Goal: Task Accomplishment & Management: Complete application form

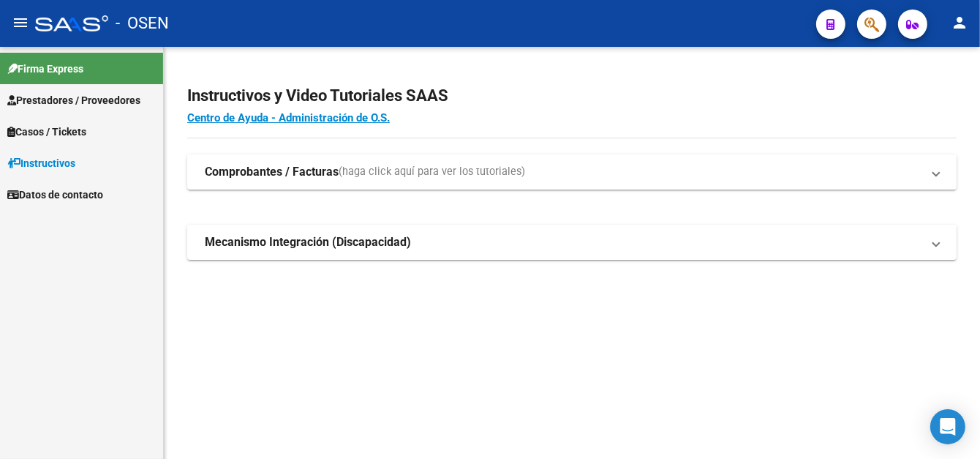
click at [82, 97] on span "Prestadores / Proveedores" at bounding box center [73, 100] width 133 height 16
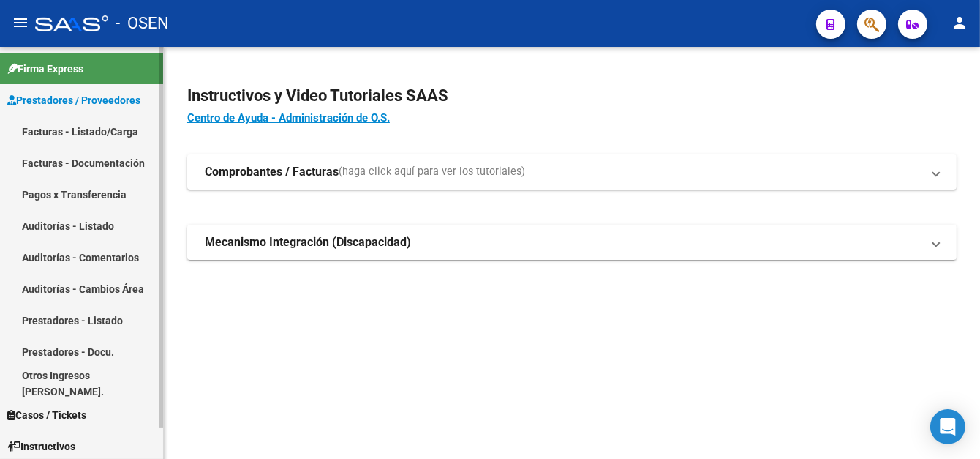
click at [94, 136] on link "Facturas - Listado/Carga" at bounding box center [81, 131] width 163 height 31
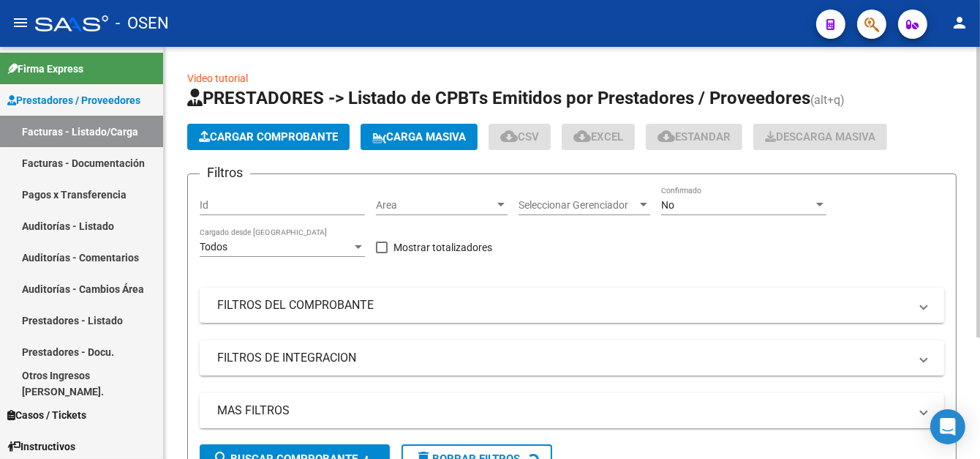
click at [244, 140] on span "Cargar Comprobante" at bounding box center [268, 136] width 139 height 13
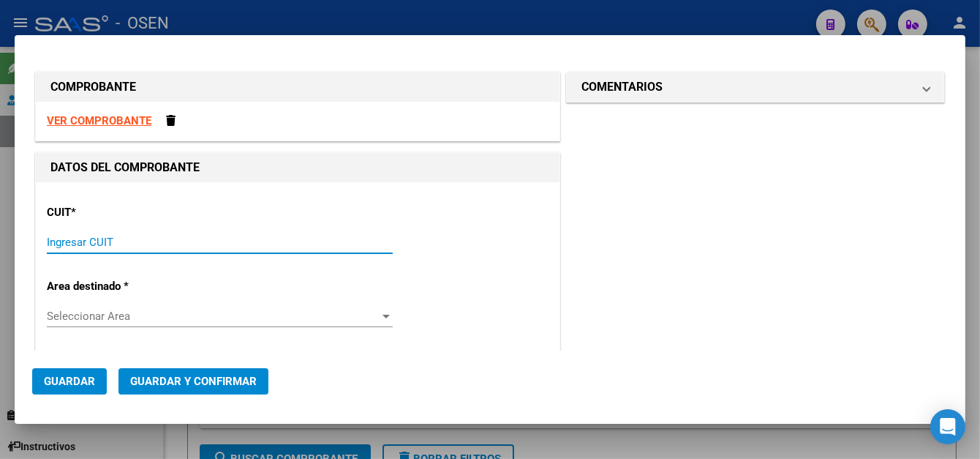
paste input "30-65786367-6"
type input "30-65786367-6"
type input "64"
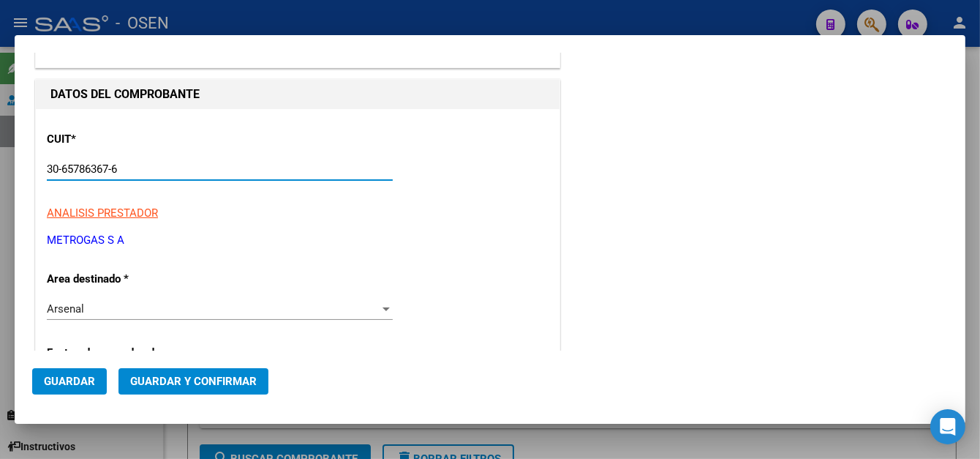
scroll to position [219, 0]
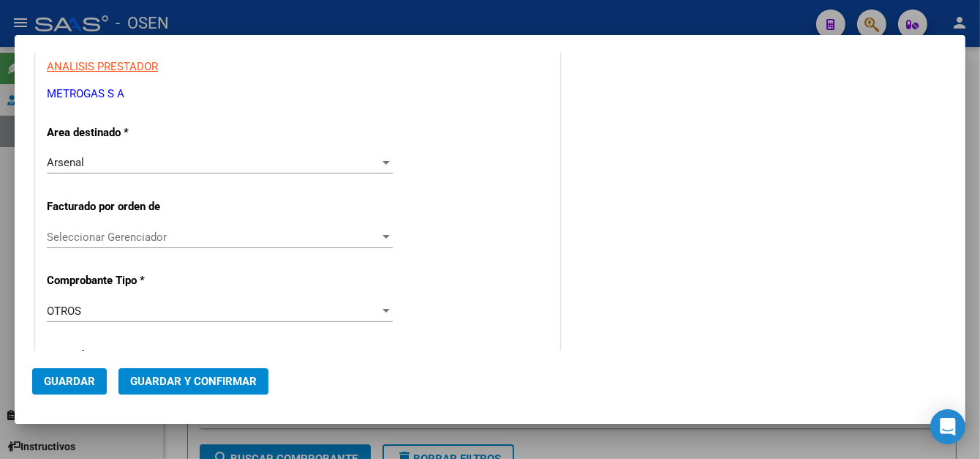
type input "30-65786367-6"
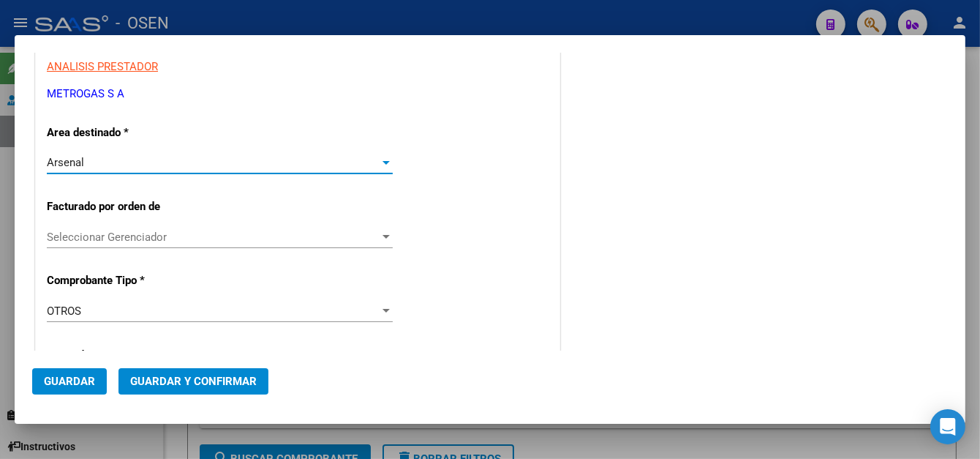
click at [80, 159] on span "Arsenal" at bounding box center [65, 162] width 37 height 13
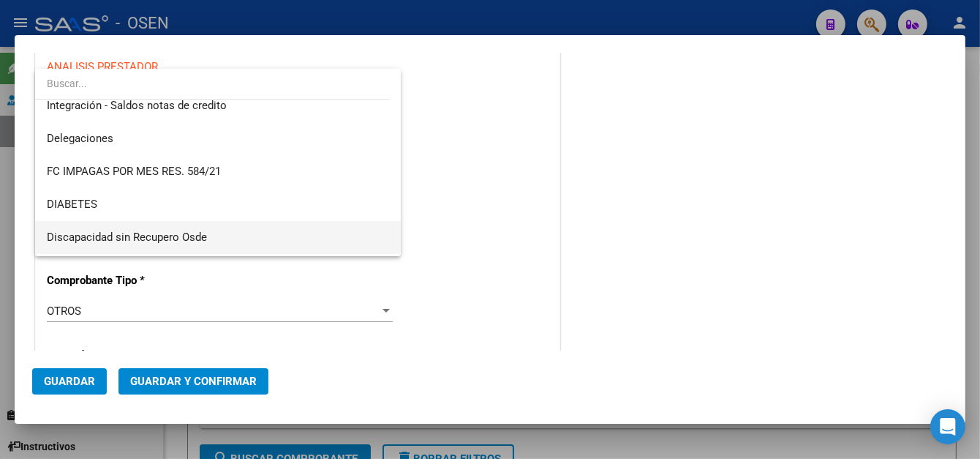
scroll to position [569, 0]
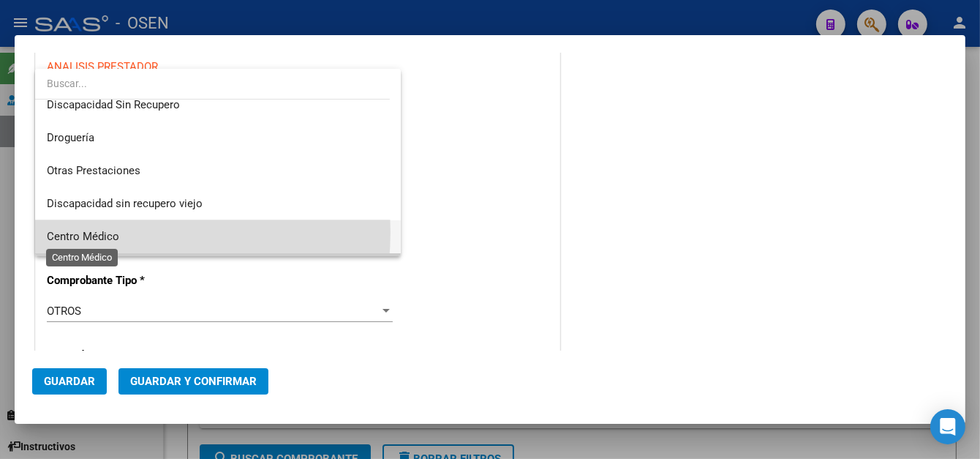
click at [105, 231] on span "Centro Médico" at bounding box center [83, 236] width 72 height 13
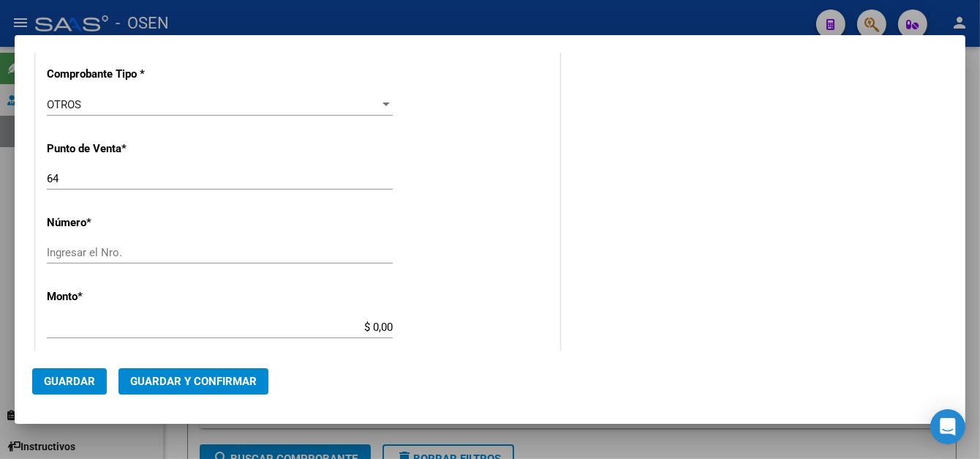
scroll to position [439, 0]
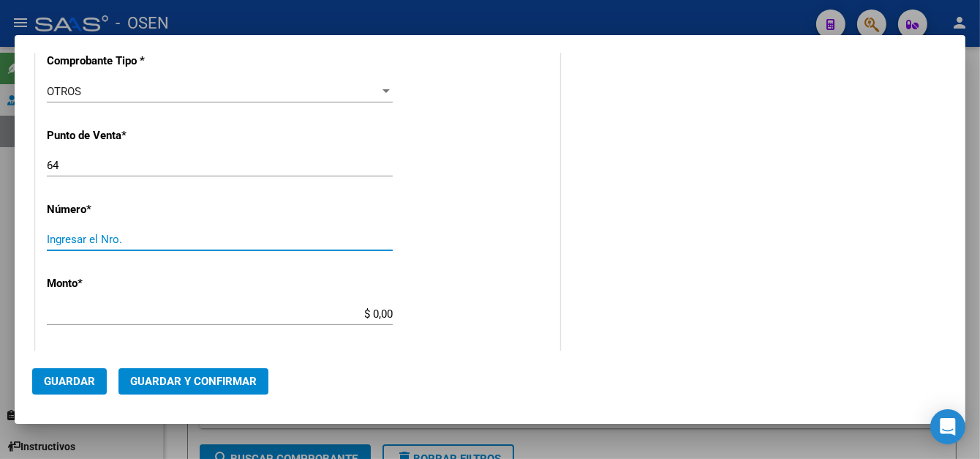
paste input "43022802"
type input "43022802"
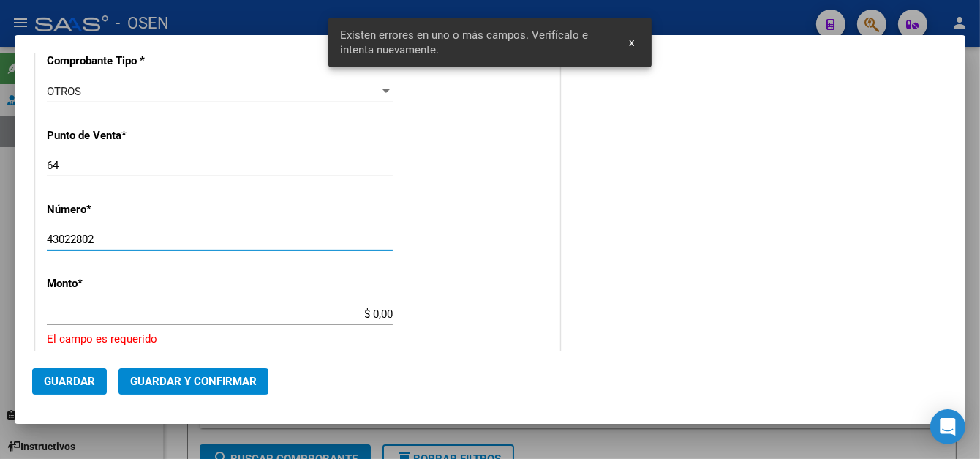
scroll to position [544, 0]
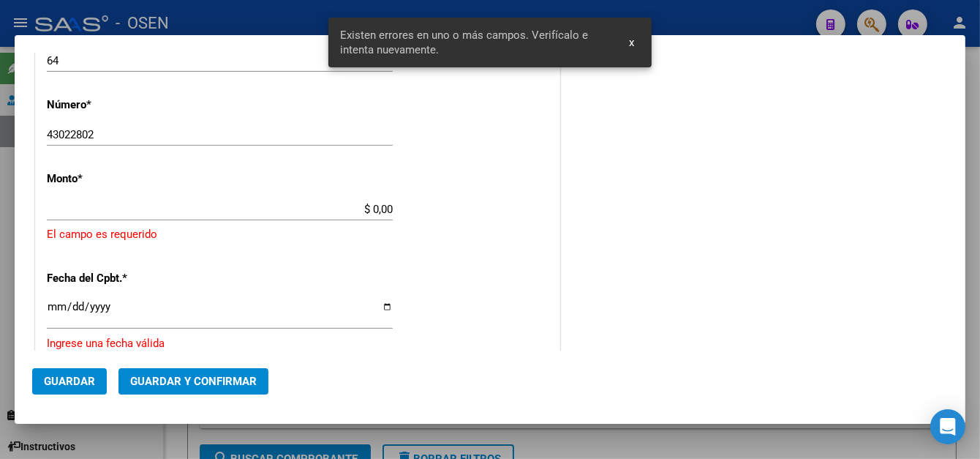
drag, startPoint x: 366, startPoint y: 198, endPoint x: 372, endPoint y: 209, distance: 13.4
click at [372, 209] on div "$ 0,00 Ingresar el monto" at bounding box center [220, 209] width 346 height 22
click at [367, 209] on input "$ 0,00" at bounding box center [220, 209] width 346 height 13
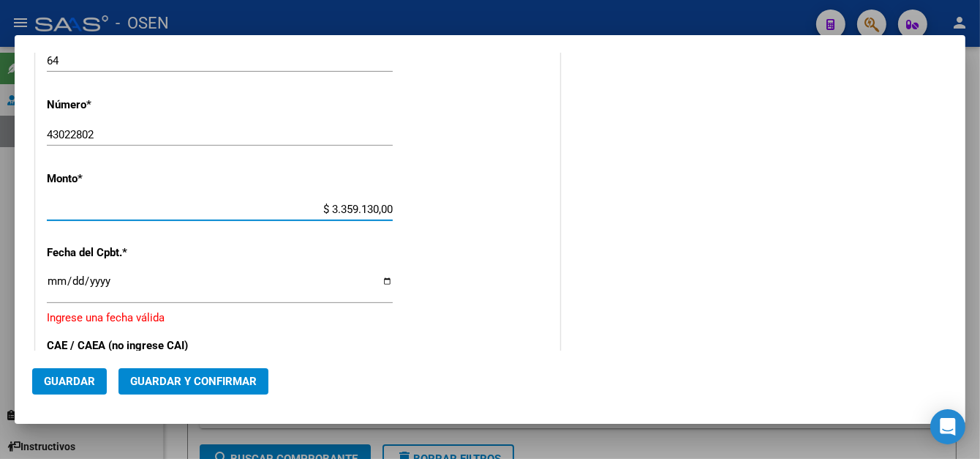
click at [384, 210] on input "$ 3.359.130,00" at bounding box center [220, 209] width 346 height 13
drag, startPoint x: 386, startPoint y: 209, endPoint x: 367, endPoint y: 209, distance: 19.8
click at [367, 209] on input "$ 3.359.130,00" at bounding box center [220, 209] width 346 height 13
type input "$ 335.913,95"
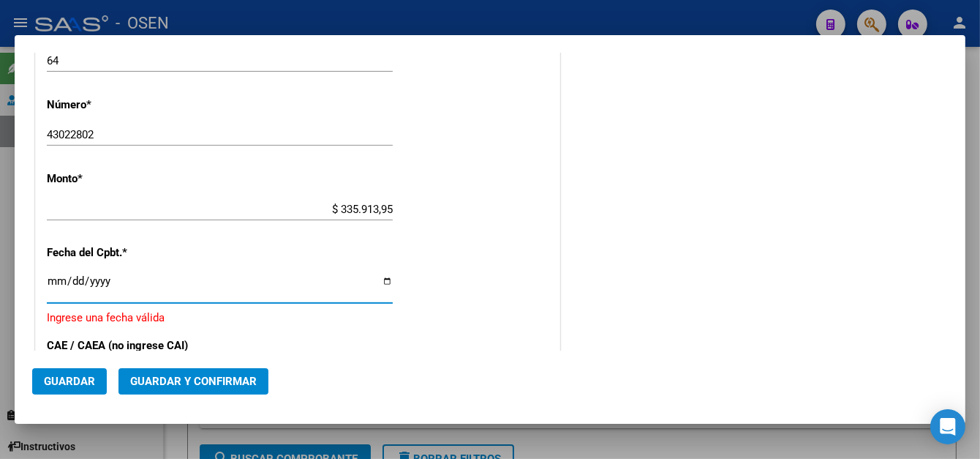
click at [59, 280] on input "Ingresar la fecha" at bounding box center [220, 286] width 346 height 23
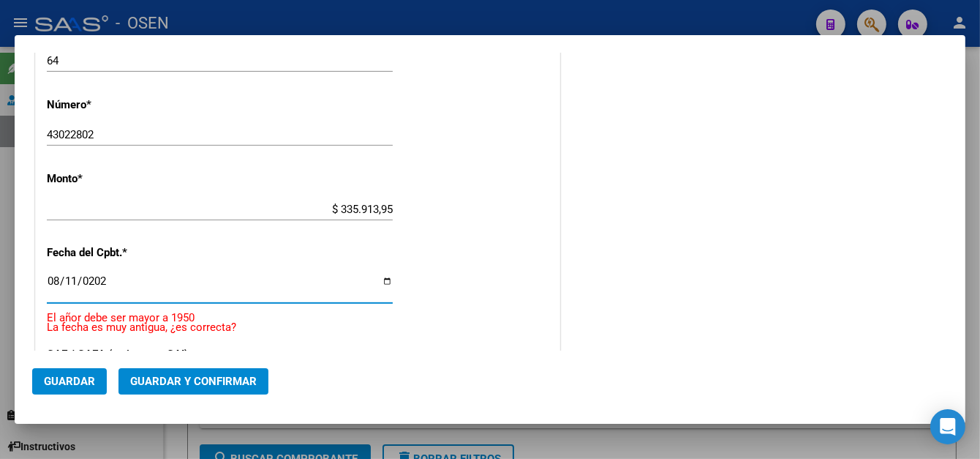
type input "2025-08-11"
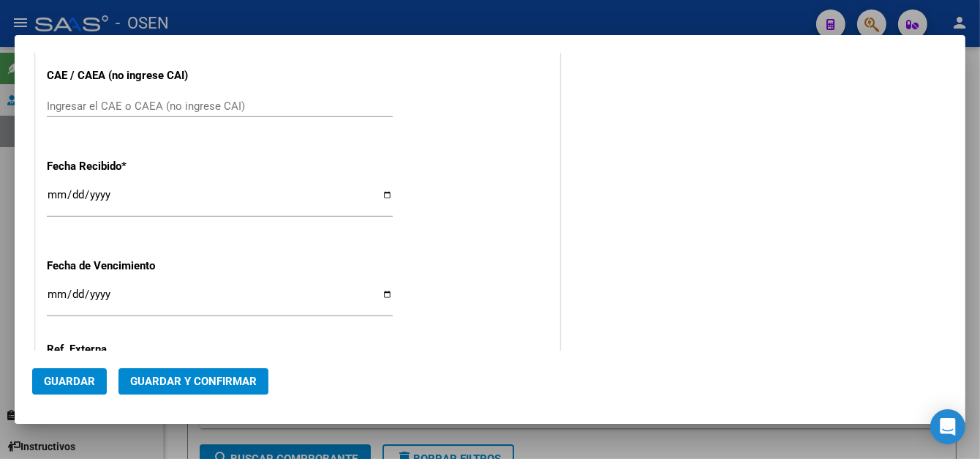
scroll to position [836, 0]
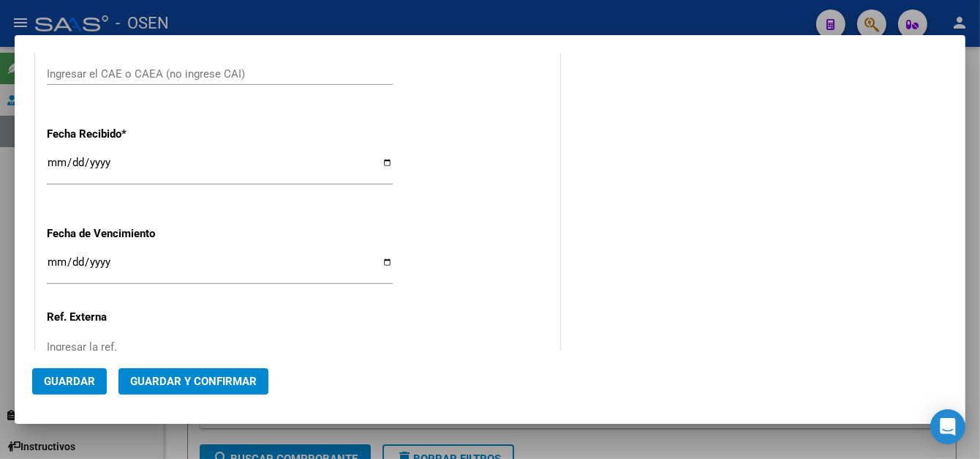
click at [51, 267] on input "Ingresar la fecha" at bounding box center [220, 267] width 346 height 23
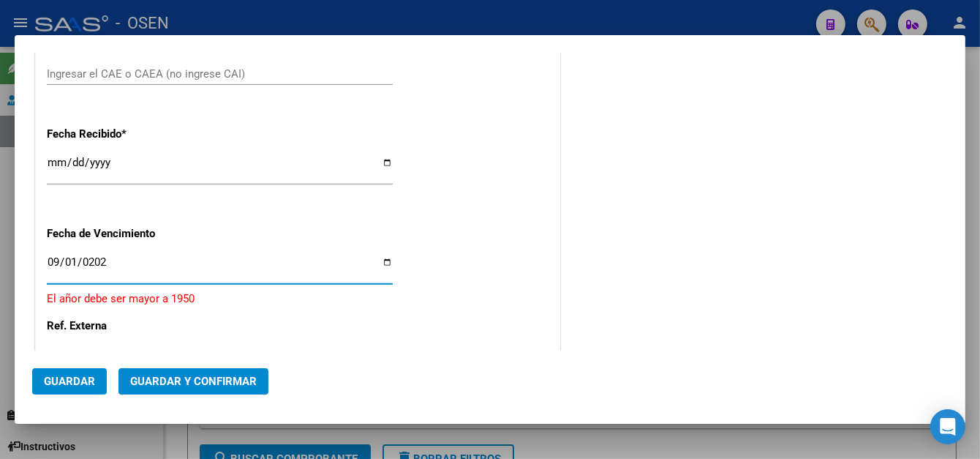
type input "2025-09-01"
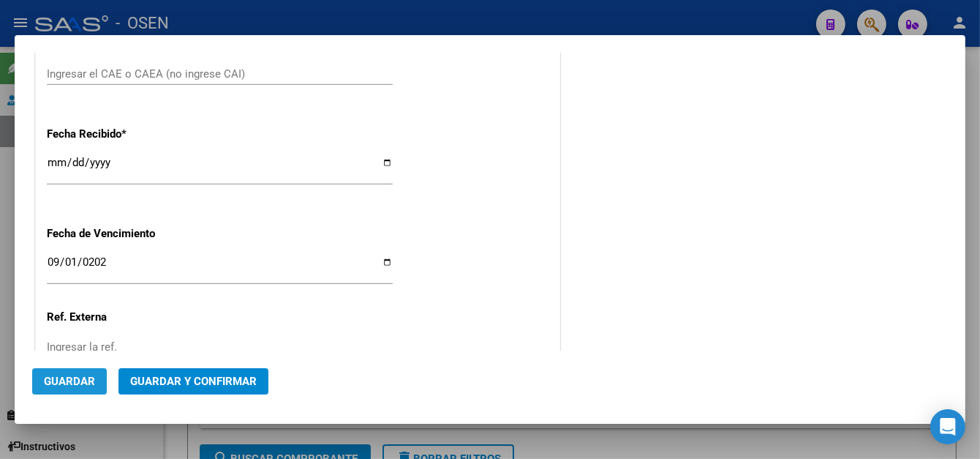
click at [50, 386] on span "Guardar" at bounding box center [69, 381] width 51 height 13
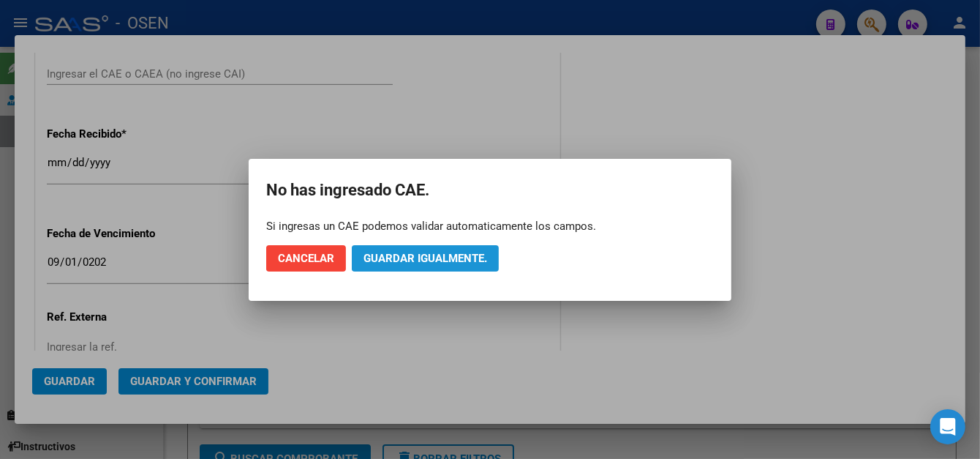
click at [381, 255] on span "Guardar igualmente." at bounding box center [426, 258] width 124 height 13
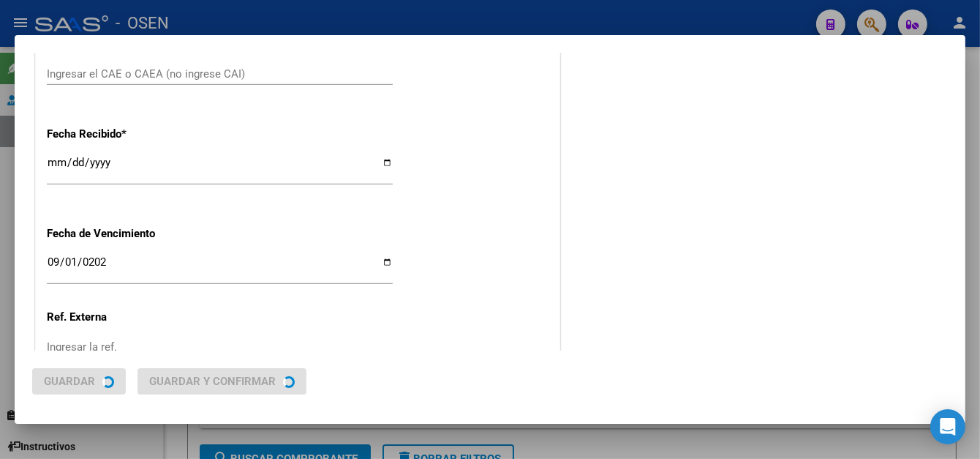
scroll to position [0, 0]
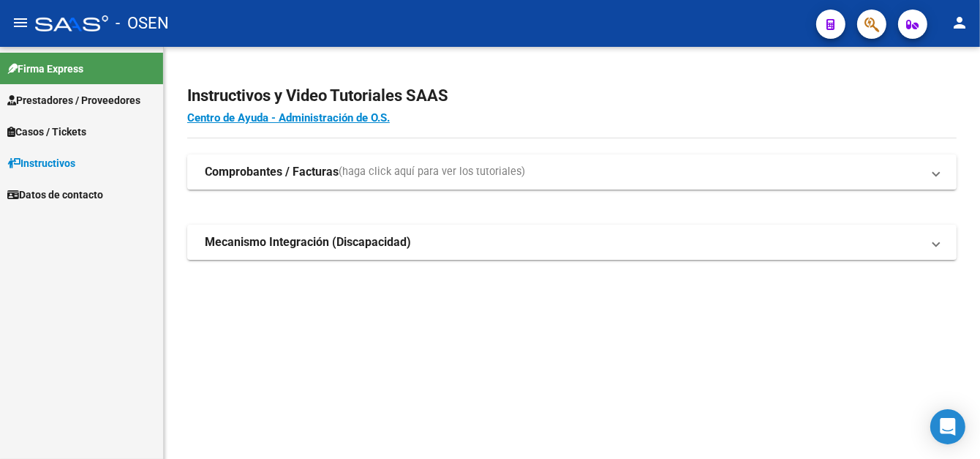
click at [78, 105] on span "Prestadores / Proveedores" at bounding box center [73, 100] width 133 height 16
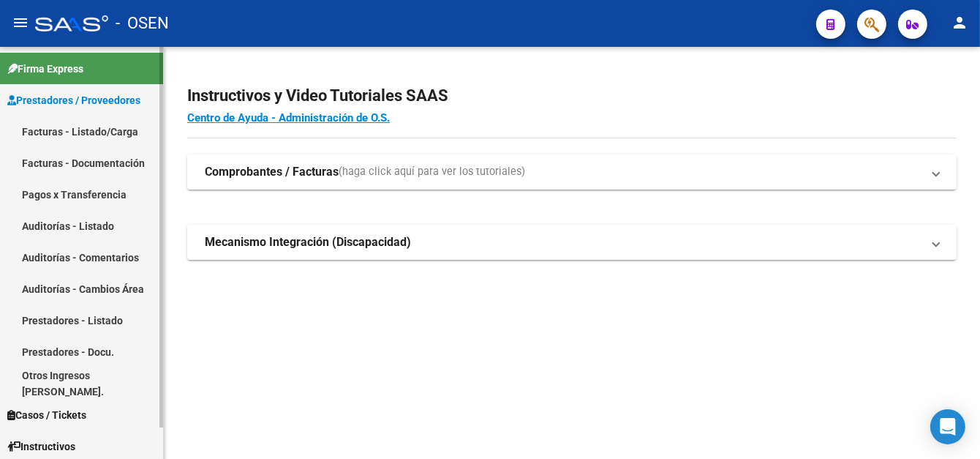
click at [97, 125] on link "Facturas - Listado/Carga" at bounding box center [81, 131] width 163 height 31
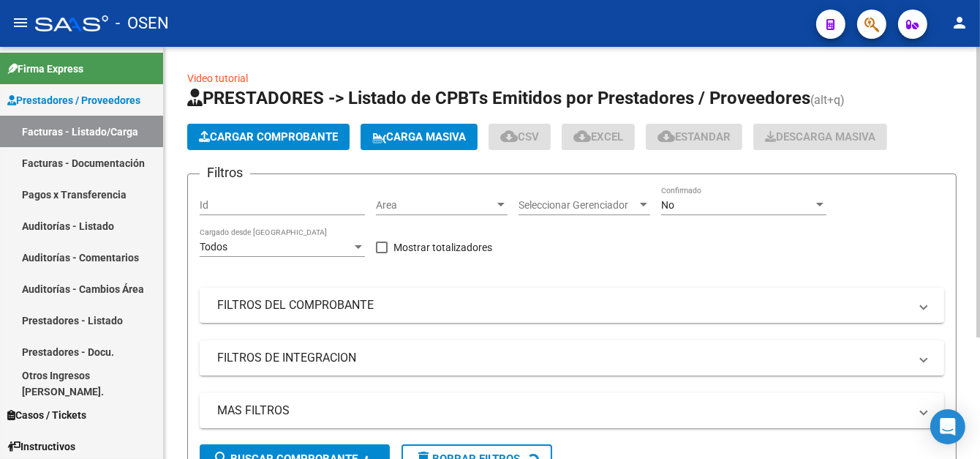
click at [290, 132] on span "Cargar Comprobante" at bounding box center [268, 136] width 139 height 13
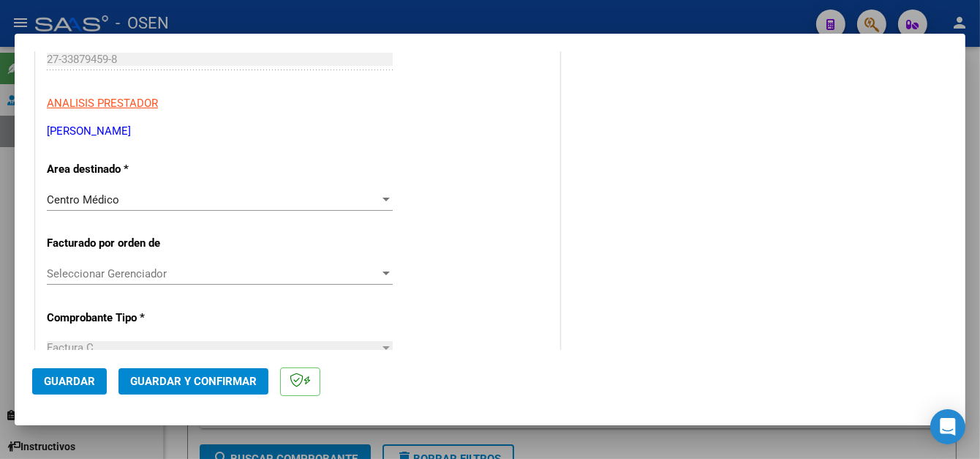
scroll to position [293, 0]
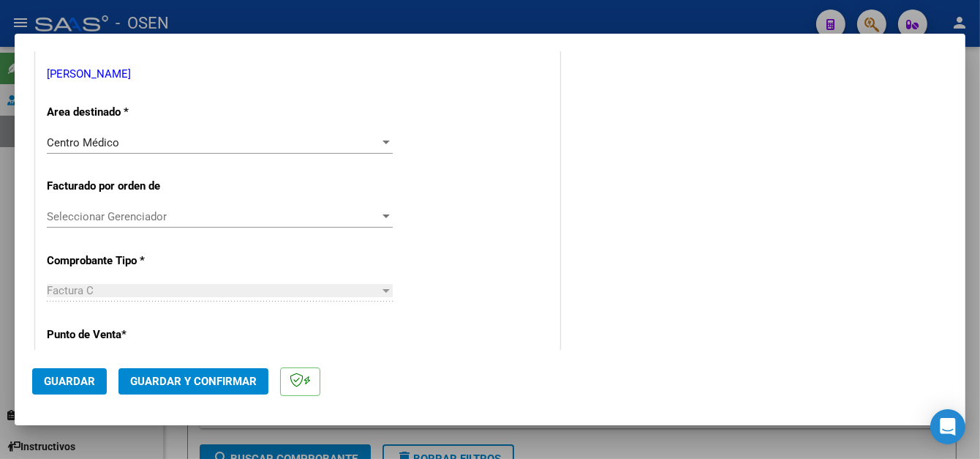
drag, startPoint x: 72, startPoint y: 381, endPoint x: 70, endPoint y: 374, distance: 7.5
click at [71, 381] on span "Guardar" at bounding box center [69, 381] width 51 height 13
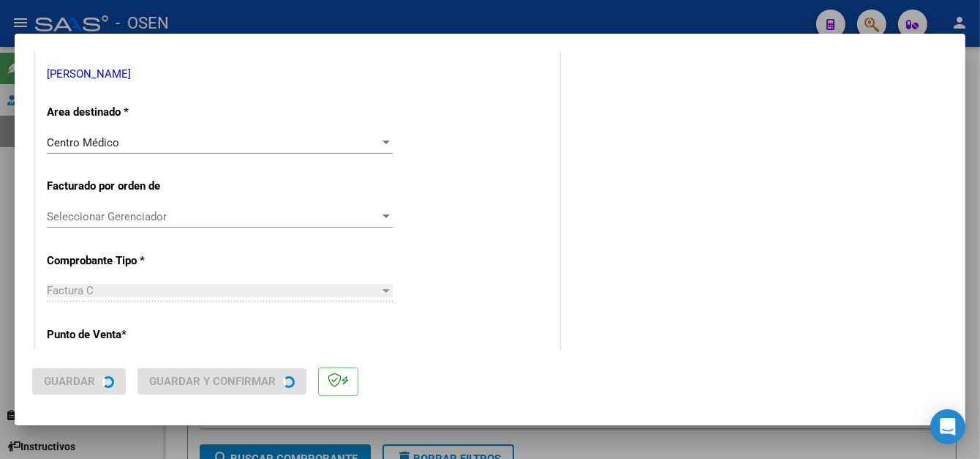
scroll to position [0, 0]
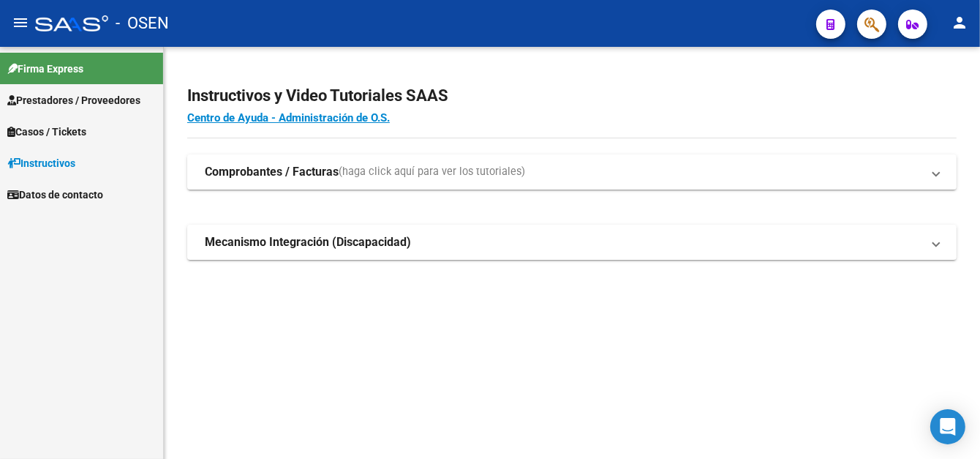
click at [61, 107] on span "Prestadores / Proveedores" at bounding box center [73, 100] width 133 height 16
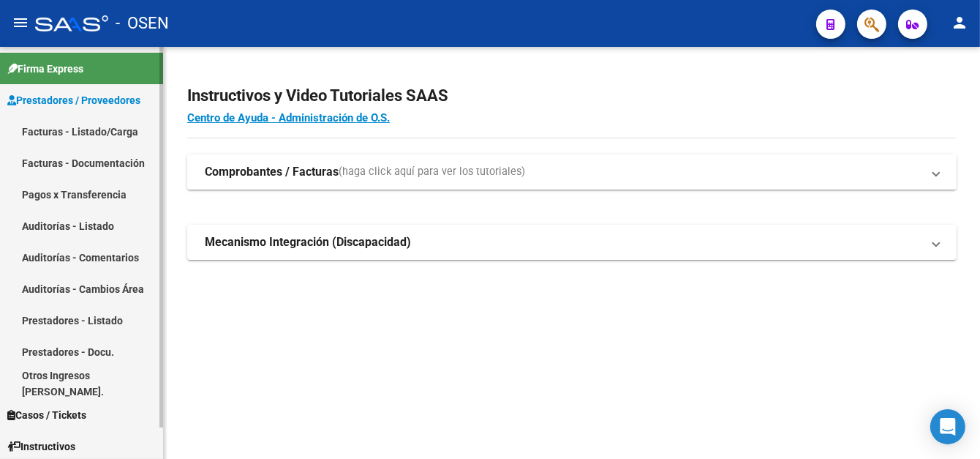
click at [98, 135] on link "Facturas - Listado/Carga" at bounding box center [81, 131] width 163 height 31
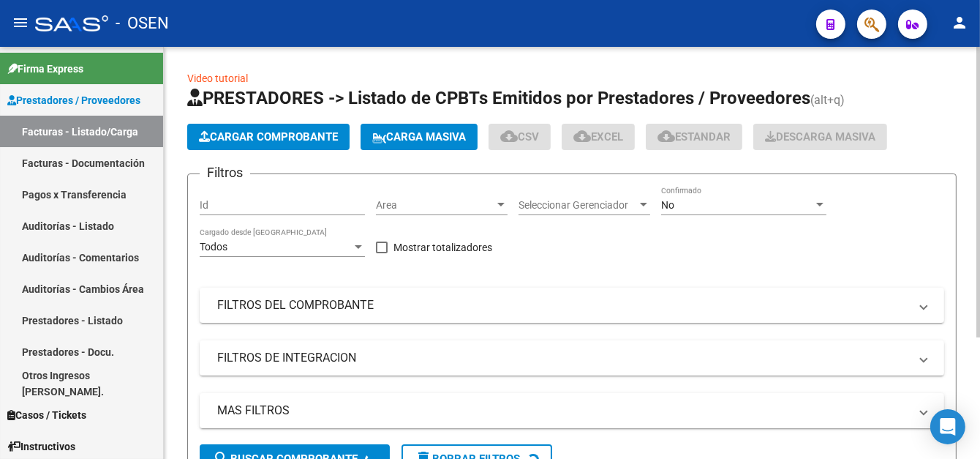
click at [260, 138] on span "Cargar Comprobante" at bounding box center [268, 136] width 139 height 13
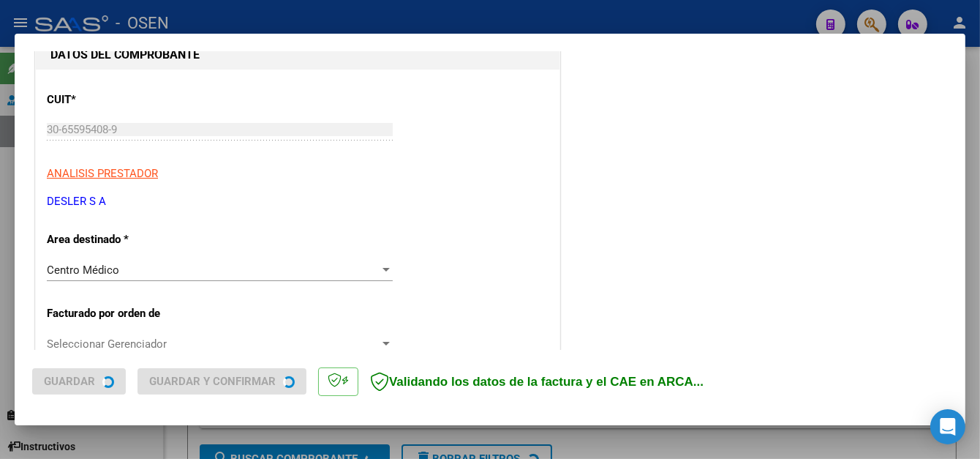
scroll to position [293, 0]
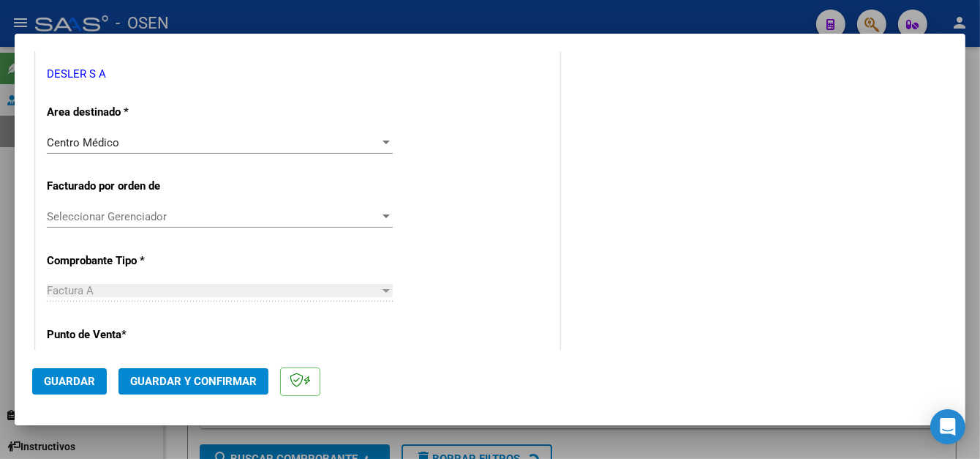
click at [83, 387] on span "Guardar" at bounding box center [69, 381] width 51 height 13
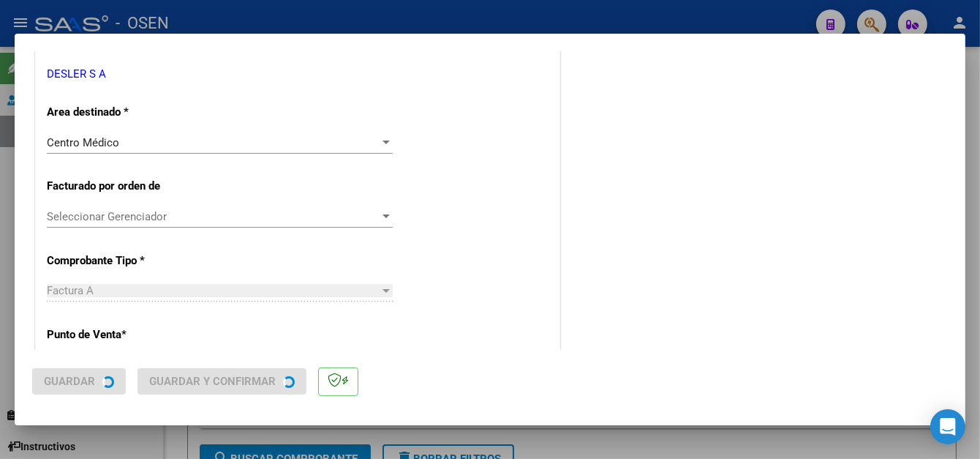
scroll to position [0, 0]
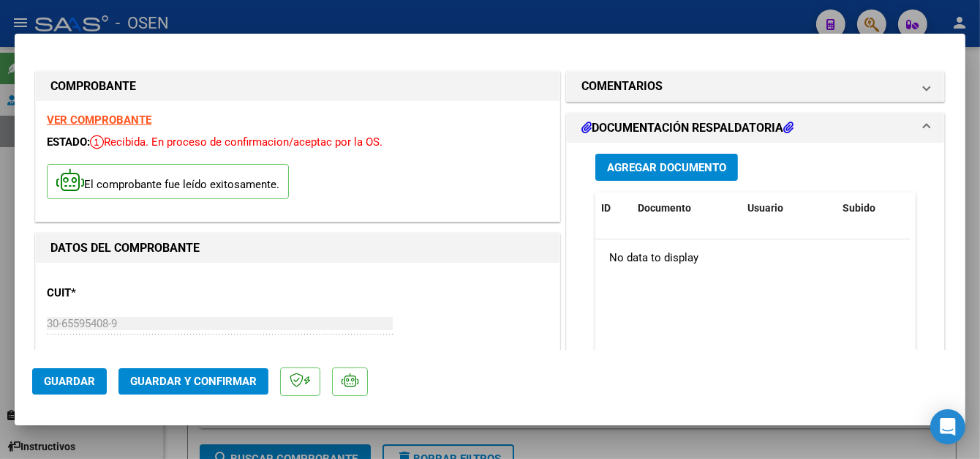
drag, startPoint x: 83, startPoint y: 372, endPoint x: 93, endPoint y: 367, distance: 11.5
click at [81, 372] on button "Guardar" at bounding box center [69, 381] width 75 height 26
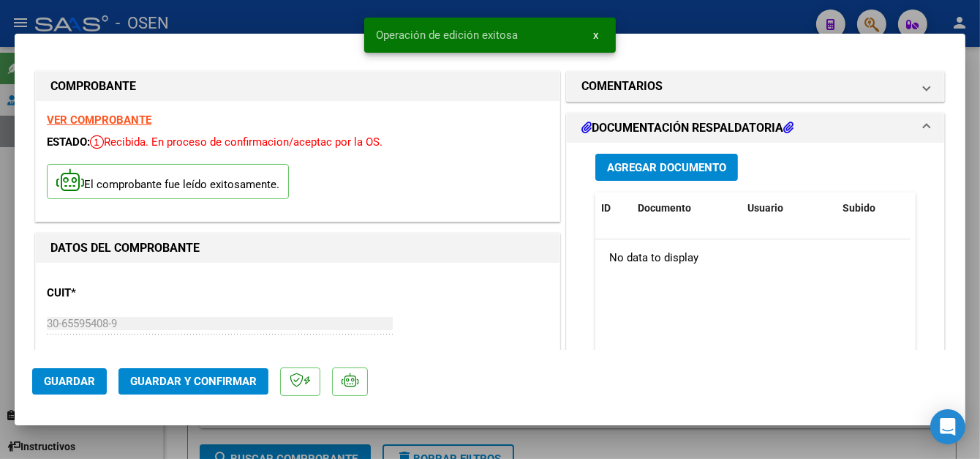
click at [345, 22] on div at bounding box center [490, 229] width 980 height 459
type input "$ 0,00"
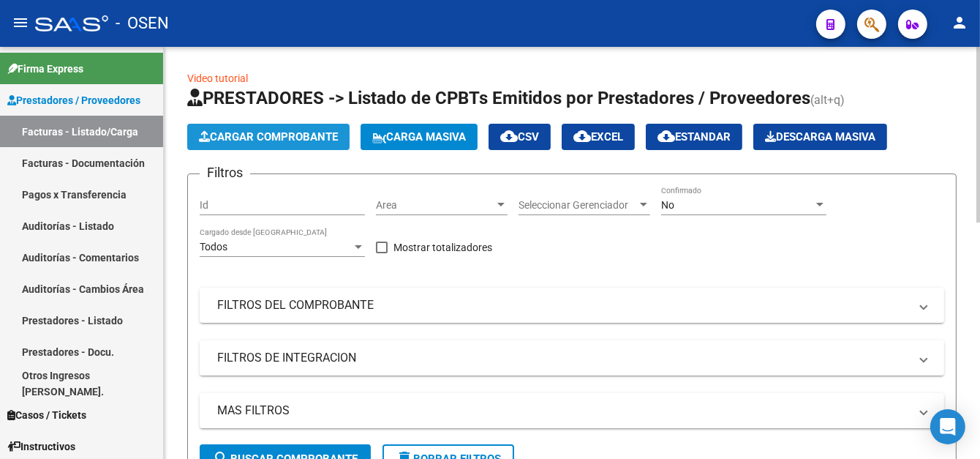
click at [289, 137] on span "Cargar Comprobante" at bounding box center [268, 136] width 139 height 13
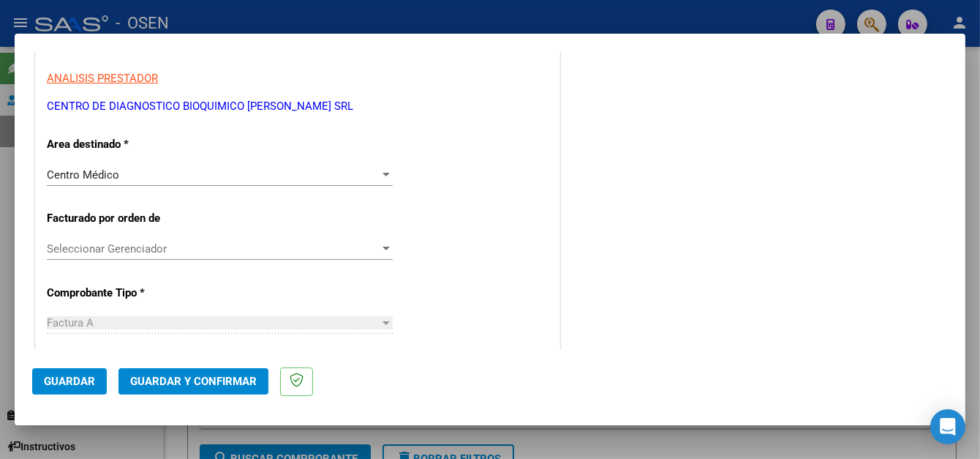
scroll to position [219, 0]
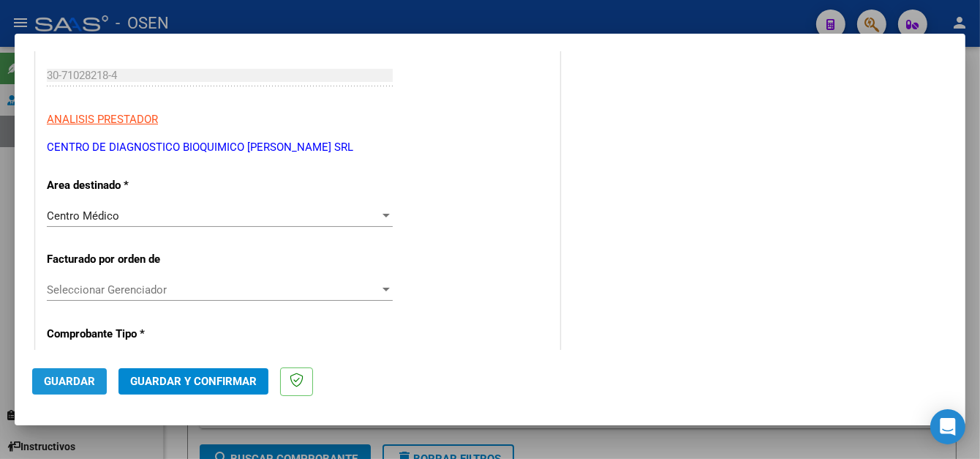
click at [79, 375] on span "Guardar" at bounding box center [69, 381] width 51 height 13
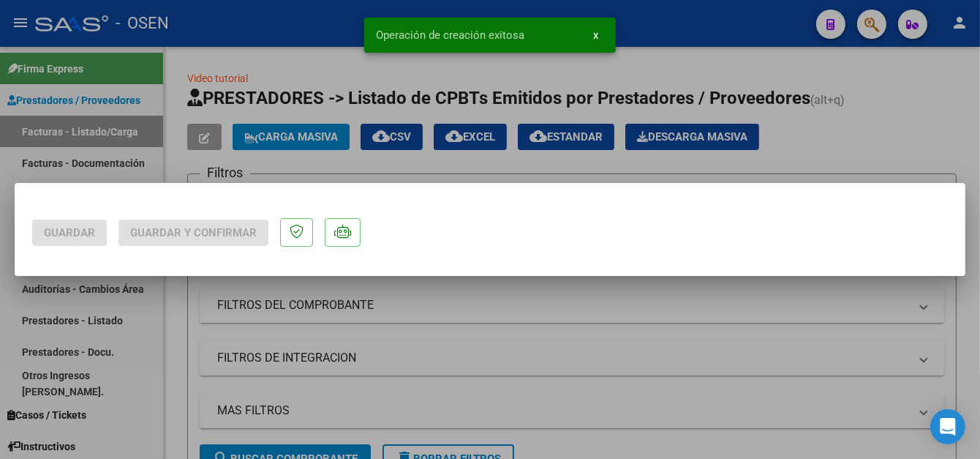
scroll to position [0, 0]
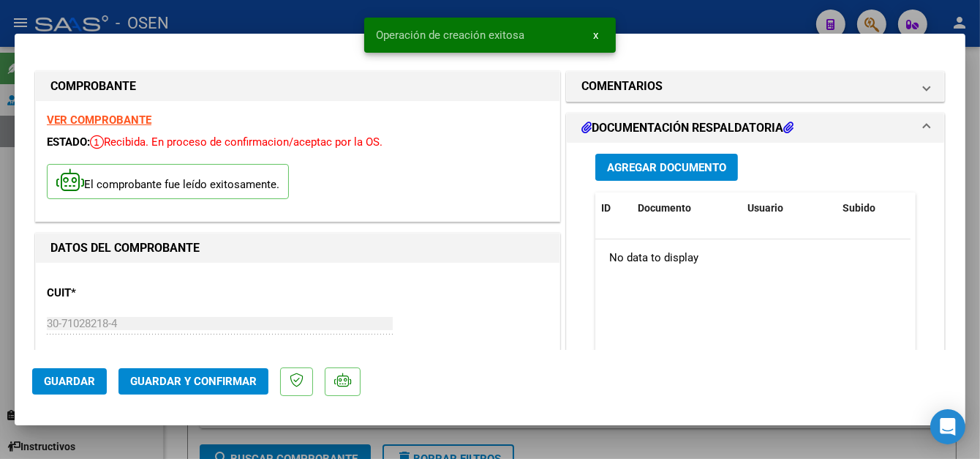
click at [246, 26] on div at bounding box center [490, 229] width 980 height 459
type input "$ 0,00"
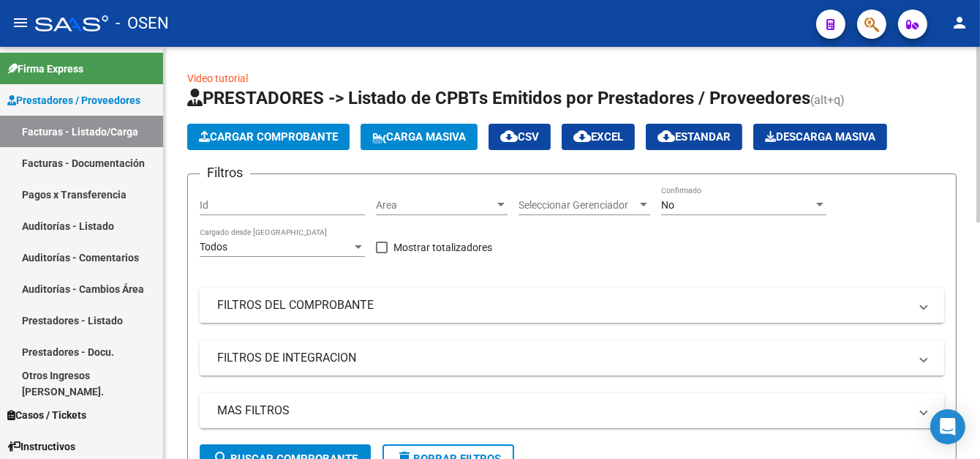
click at [284, 137] on span "Cargar Comprobante" at bounding box center [268, 136] width 139 height 13
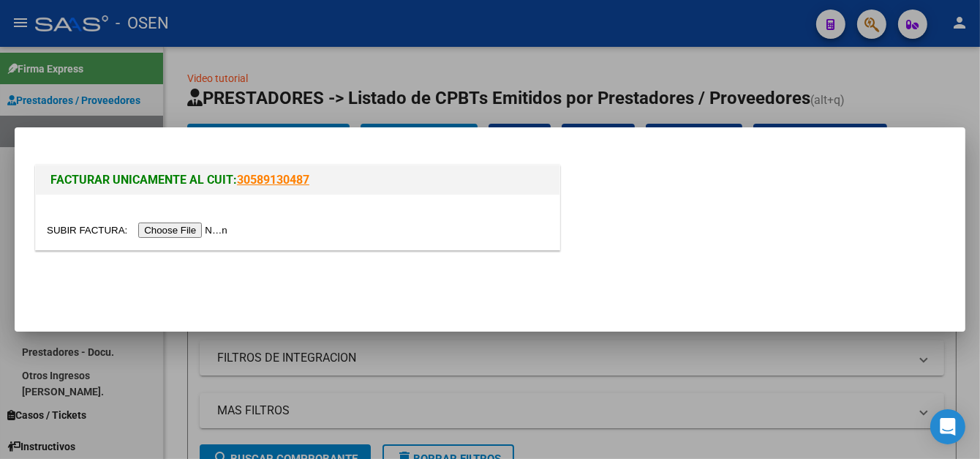
click at [222, 236] on input "file" at bounding box center [139, 229] width 185 height 15
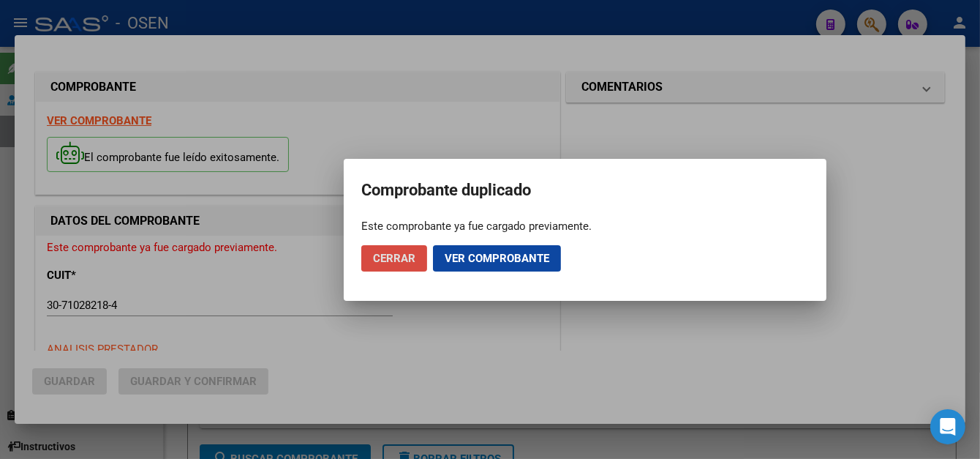
click at [402, 260] on span "Cerrar" at bounding box center [394, 258] width 42 height 13
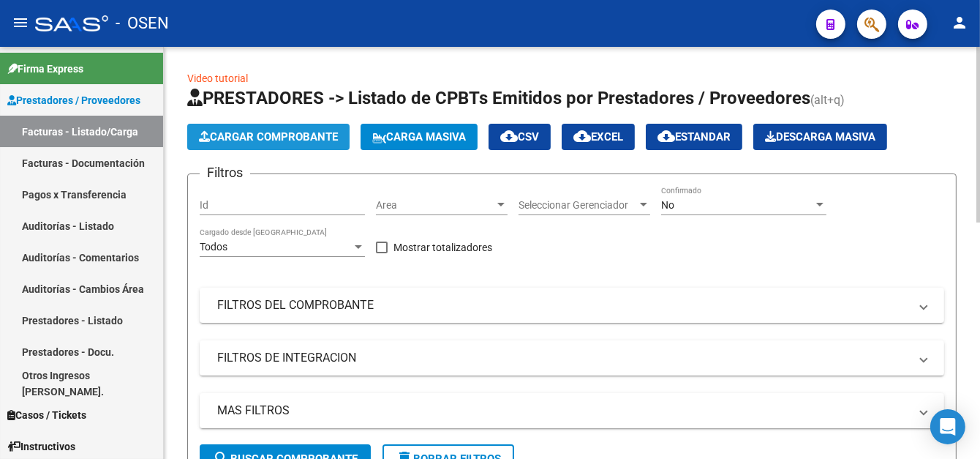
click at [279, 135] on span "Cargar Comprobante" at bounding box center [268, 136] width 139 height 13
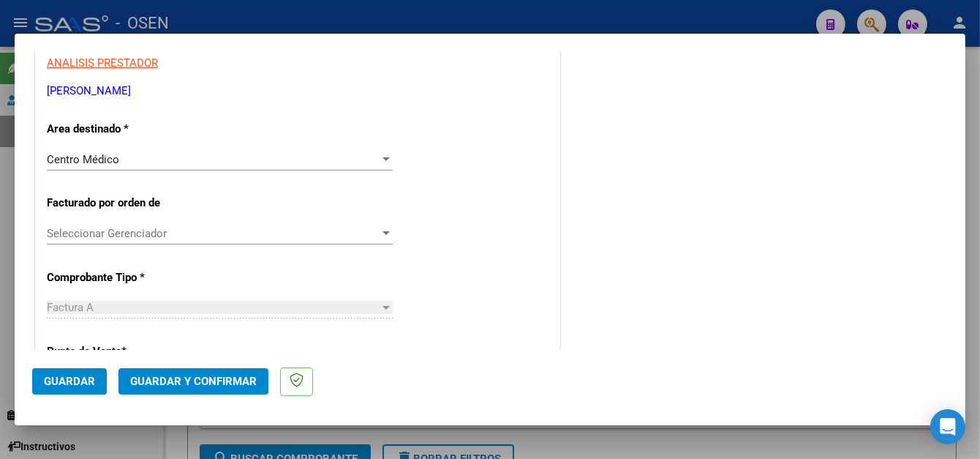
scroll to position [293, 0]
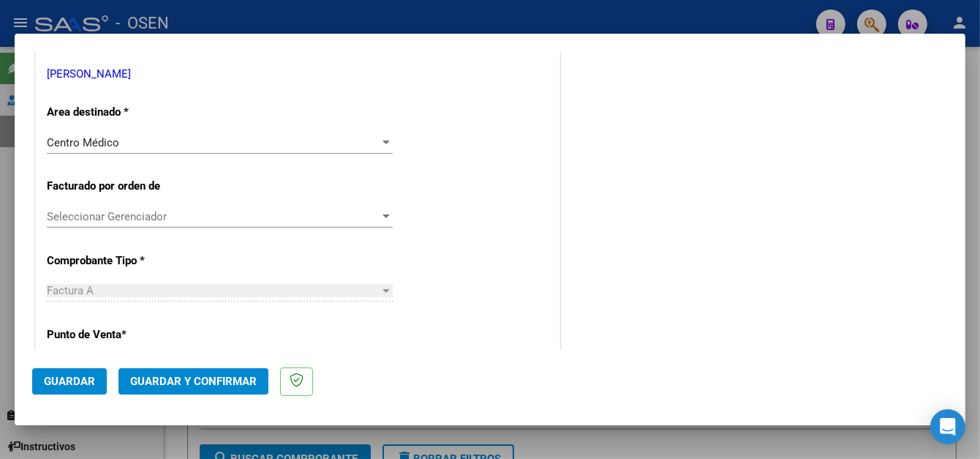
drag, startPoint x: 72, startPoint y: 372, endPoint x: 75, endPoint y: 360, distance: 11.9
click at [72, 371] on button "Guardar" at bounding box center [69, 381] width 75 height 26
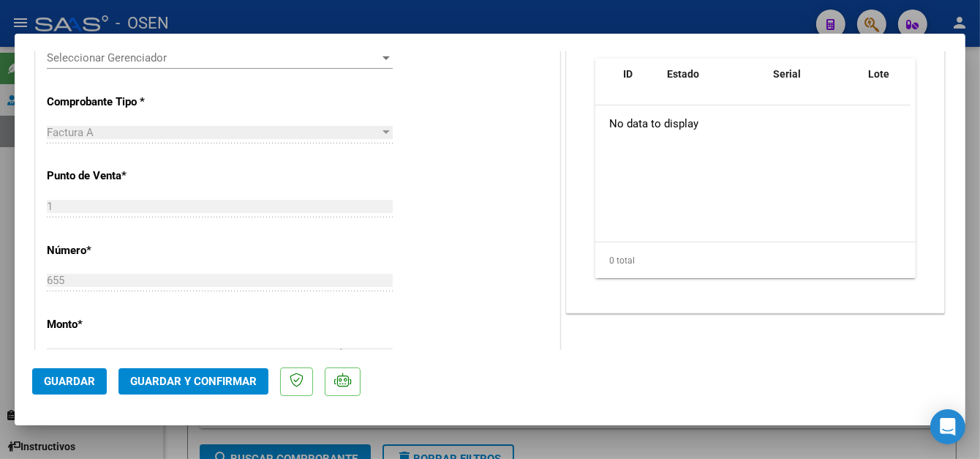
scroll to position [512, 0]
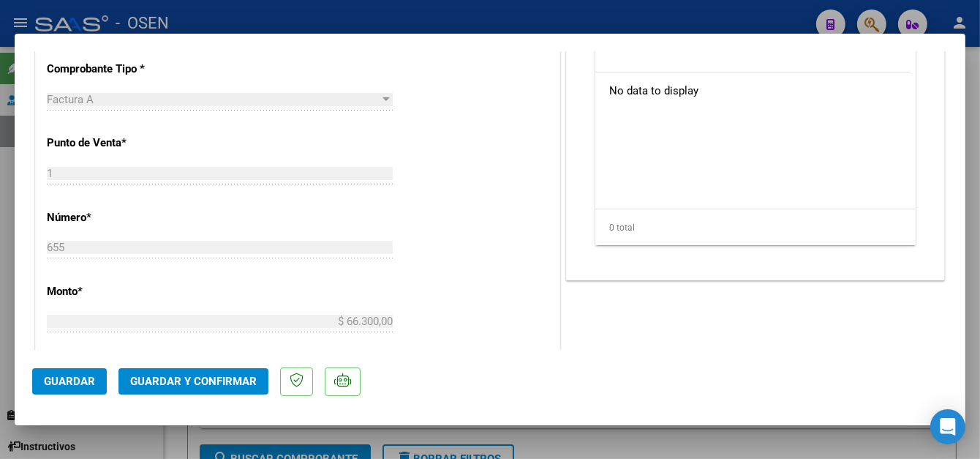
drag, startPoint x: 61, startPoint y: 369, endPoint x: 61, endPoint y: 378, distance: 8.8
click at [61, 371] on mat-dialog-actions "Guardar Guardar y Confirmar" at bounding box center [490, 379] width 916 height 58
drag, startPoint x: 61, startPoint y: 378, endPoint x: 179, endPoint y: 260, distance: 166.1
click at [62, 378] on span "Guardar" at bounding box center [69, 381] width 51 height 13
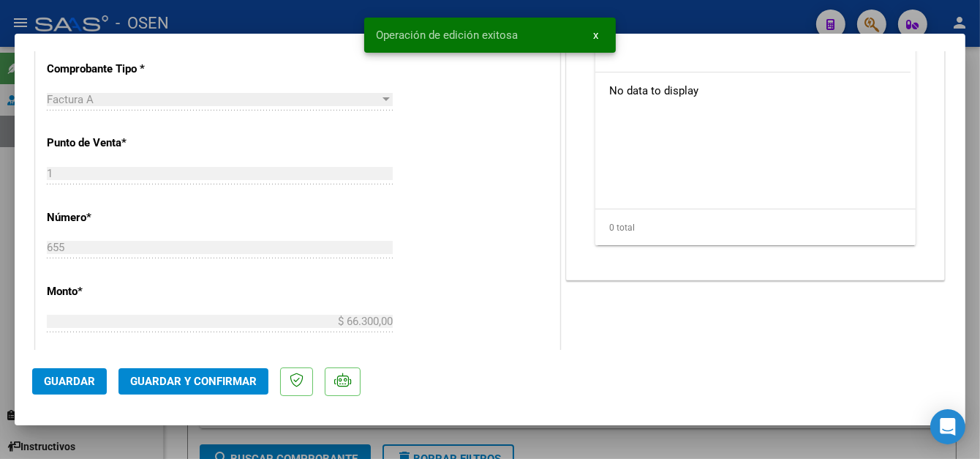
click at [249, 14] on div at bounding box center [490, 229] width 980 height 459
type input "$ 0,00"
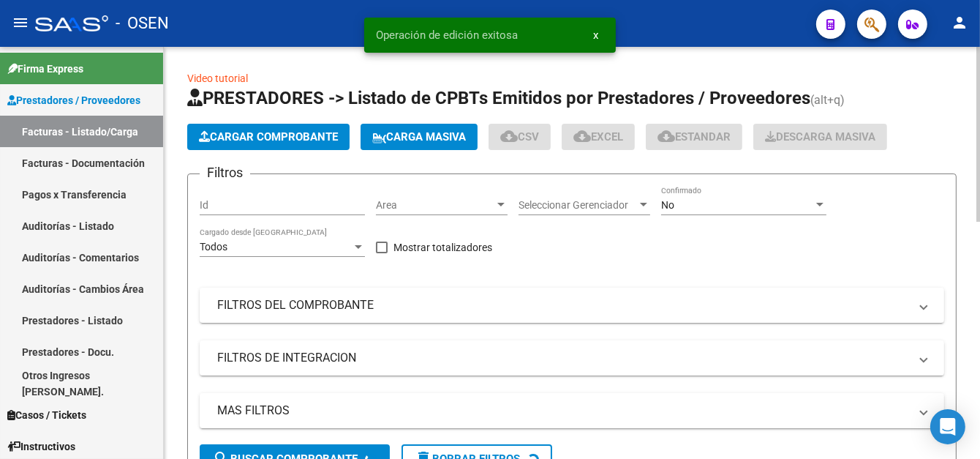
click at [276, 136] on span "Cargar Comprobante" at bounding box center [268, 136] width 139 height 13
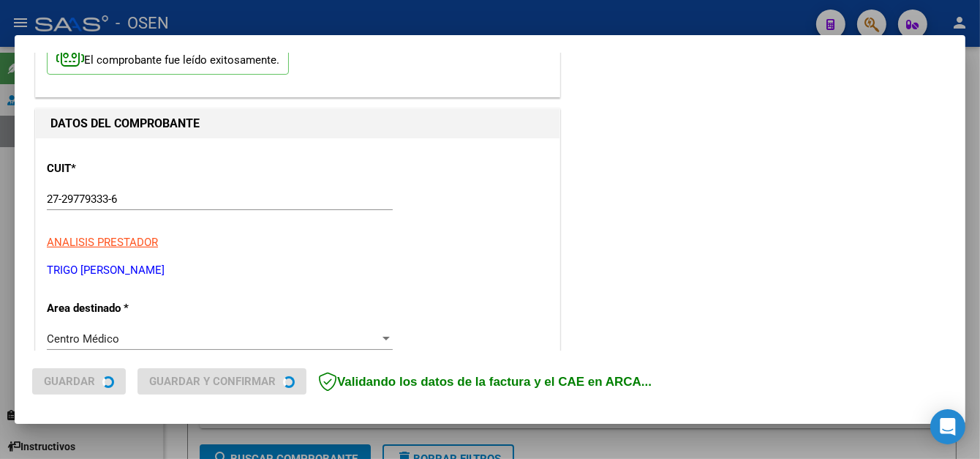
scroll to position [219, 0]
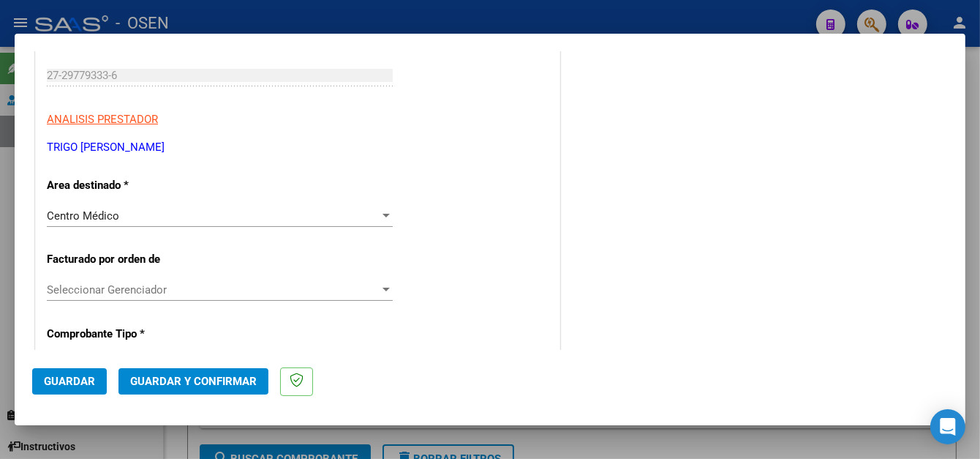
click at [70, 379] on span "Guardar" at bounding box center [69, 381] width 51 height 13
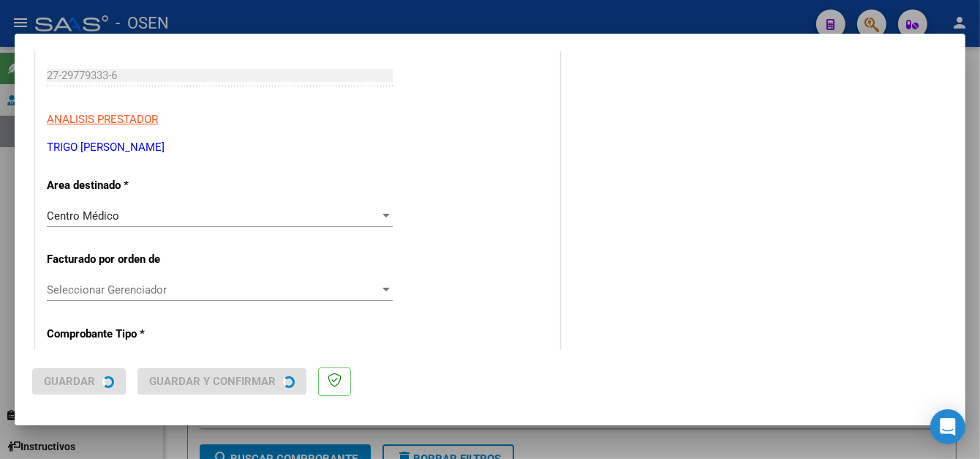
scroll to position [0, 0]
